Goal: Information Seeking & Learning: Check status

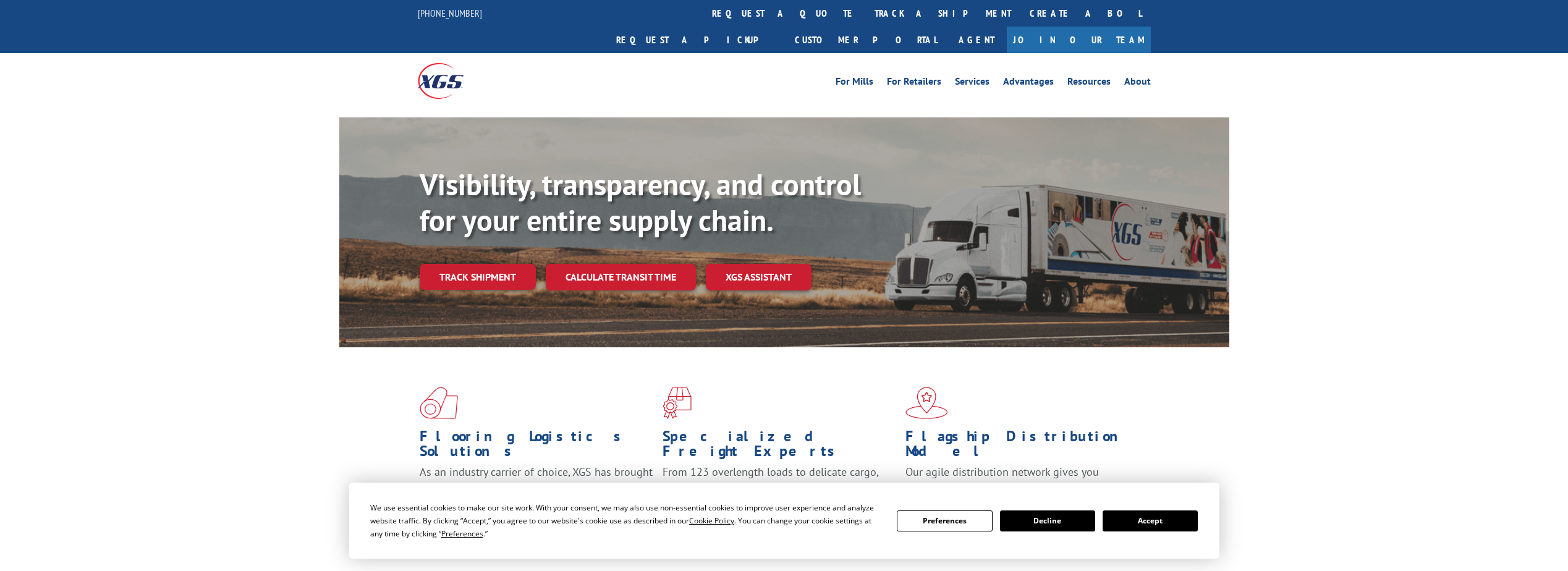
click at [497, 269] on div "Visibility, transparency, and control for your entire supply chain. Track shipm…" at bounding box center [825, 253] width 809 height 173
click at [493, 264] on link "Track shipment" at bounding box center [478, 276] width 117 height 26
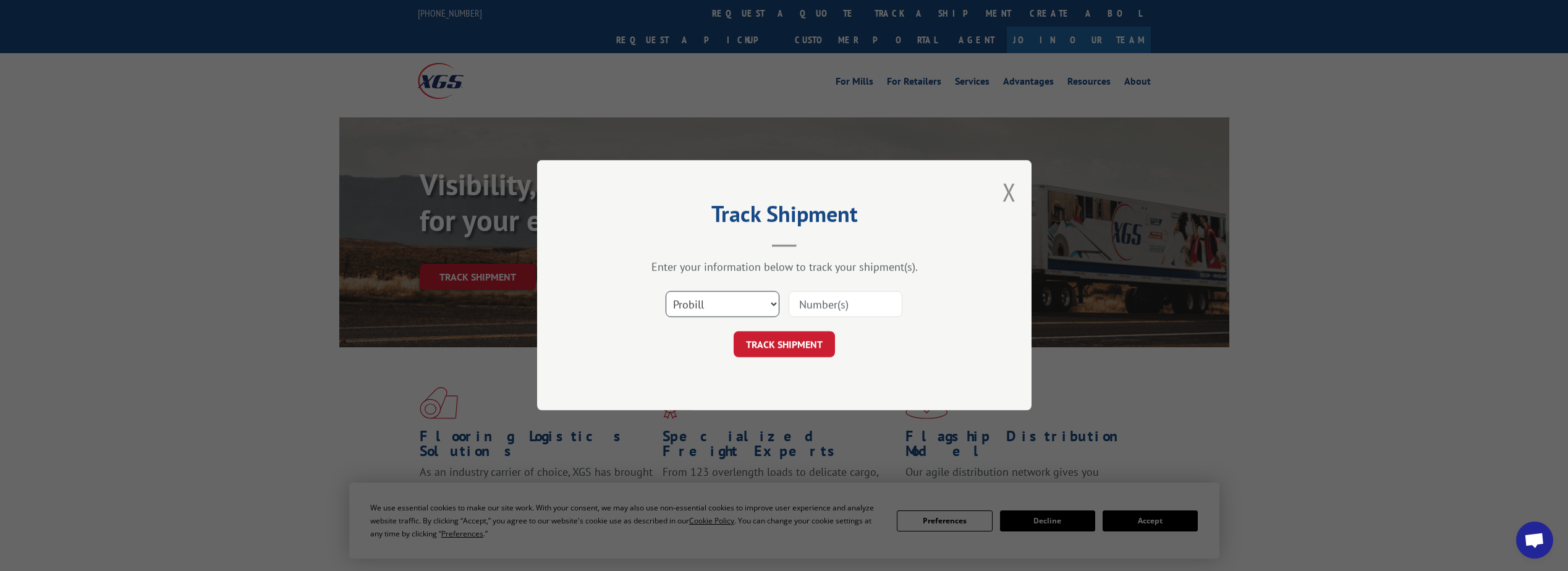
click at [731, 306] on select "Select category... Probill BOL PO" at bounding box center [723, 304] width 114 height 26
select select "bol"
click at [666, 292] on select "Select category... Probill BOL PO" at bounding box center [723, 304] width 114 height 26
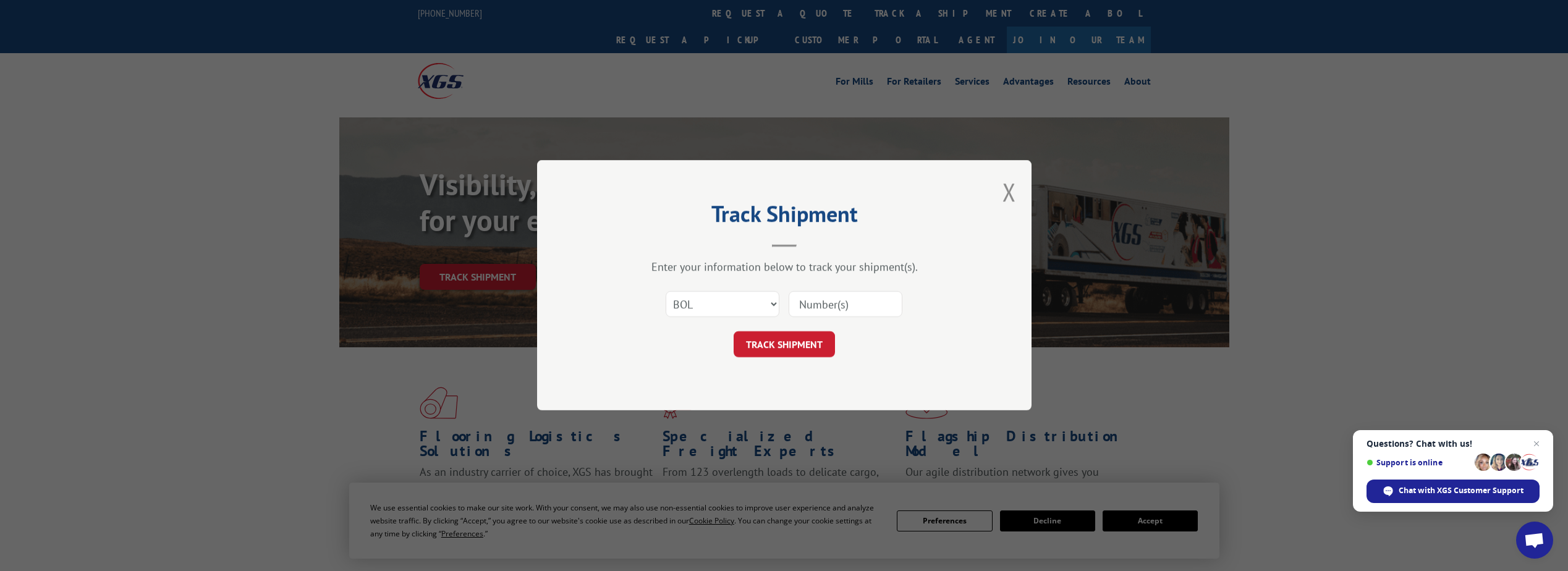
click at [807, 303] on input at bounding box center [845, 304] width 114 height 26
paste input "6021003"
type input "6021003"
click at [794, 336] on button "TRACK SHIPMENT" at bounding box center [784, 344] width 101 height 26
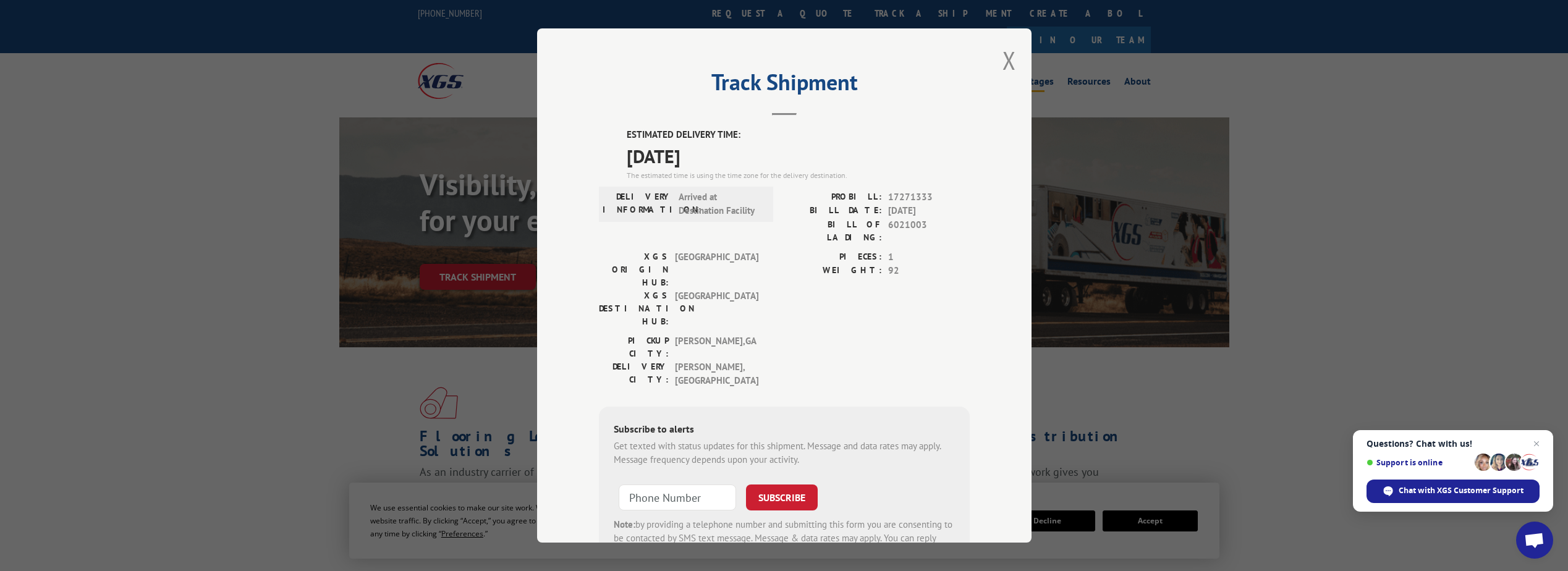
drag, startPoint x: 1009, startPoint y: 62, endPoint x: 1024, endPoint y: 62, distance: 15.0
click at [1009, 62] on button "Close modal" at bounding box center [1009, 61] width 14 height 33
